Goal: Find specific page/section: Find specific page/section

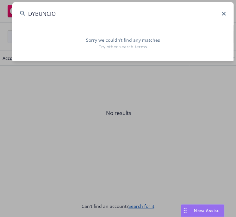
drag, startPoint x: 130, startPoint y: 15, endPoint x: -40, endPoint y: 2, distance: 170.4
click at [0, 2] on html "Accounts 20 AC Clients (0) Upcoming renewals (0) New businesses (0) Archived (0…" at bounding box center [118, 108] width 236 height 217
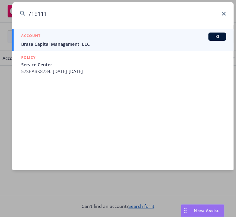
drag, startPoint x: 58, startPoint y: 14, endPoint x: -36, endPoint y: 15, distance: 94.4
click at [0, 15] on html "Accounts 20 AC Clients (0) Upcoming renewals (0) New businesses (0) Archived (0…" at bounding box center [118, 108] width 236 height 217
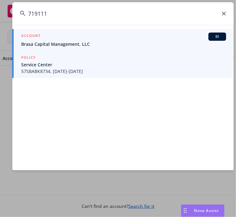
paste input "Zappettini Family Office; Zappettini Investment Company, LLC"
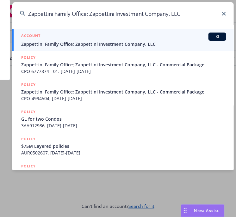
type input "Zappettini Family Office; Zappettini Investment Company, LLC"
click at [129, 42] on span "Zappettini Family Office; Zappettini Investment Company, LLC" at bounding box center [123, 44] width 205 height 7
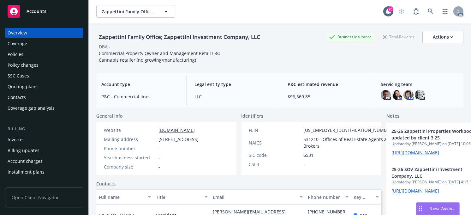
click at [18, 53] on div "Policies" at bounding box center [16, 54] width 16 height 10
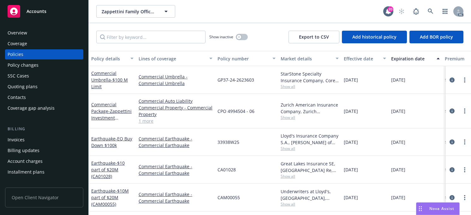
click at [25, 98] on div "Contacts" at bounding box center [17, 97] width 18 height 10
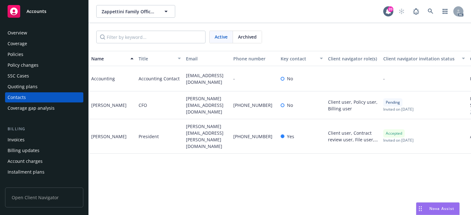
click at [20, 161] on div "Account charges" at bounding box center [25, 161] width 35 height 10
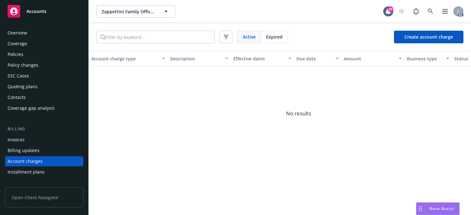
click at [20, 30] on div "Overview" at bounding box center [18, 33] width 20 height 10
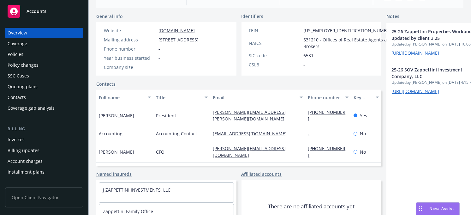
scroll to position [18, 0]
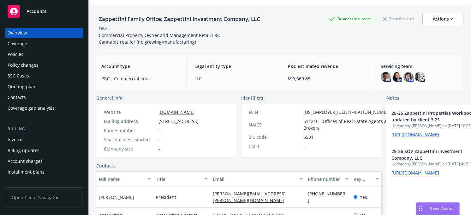
click at [31, 64] on div "Policy changes" at bounding box center [23, 65] width 31 height 10
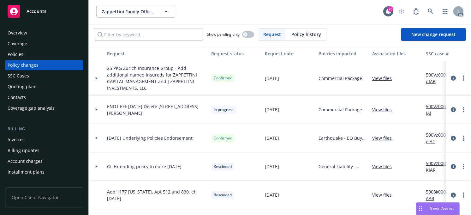
click at [25, 54] on div "Policies" at bounding box center [44, 54] width 73 height 10
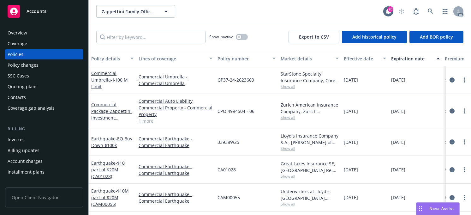
click at [22, 44] on div "Coverage" at bounding box center [18, 44] width 20 height 10
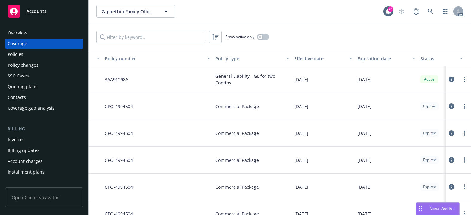
scroll to position [0, 121]
